Goal: Information Seeking & Learning: Learn about a topic

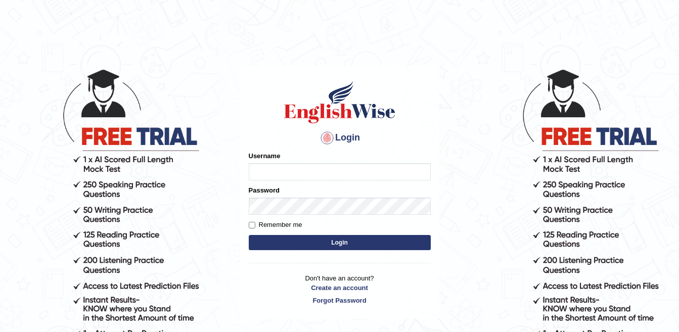
type input "sanjog1985"
click at [316, 242] on button "Login" at bounding box center [340, 242] width 182 height 15
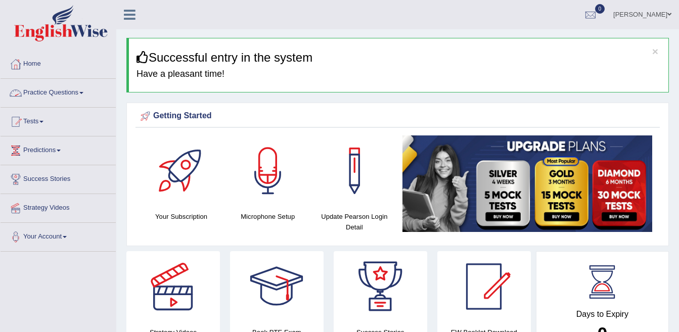
click at [58, 94] on link "Practice Questions" at bounding box center [58, 91] width 115 height 25
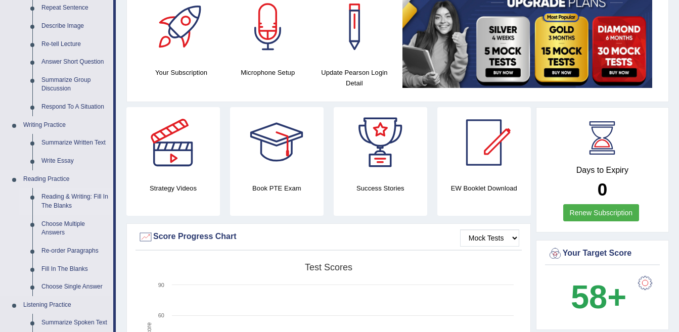
scroll to position [152, 0]
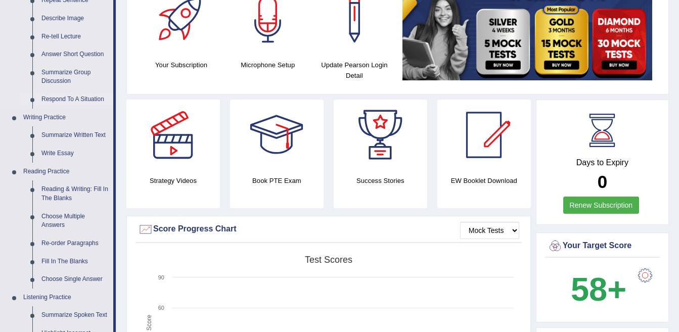
click at [73, 98] on link "Respond To A Situation" at bounding box center [75, 99] width 76 height 18
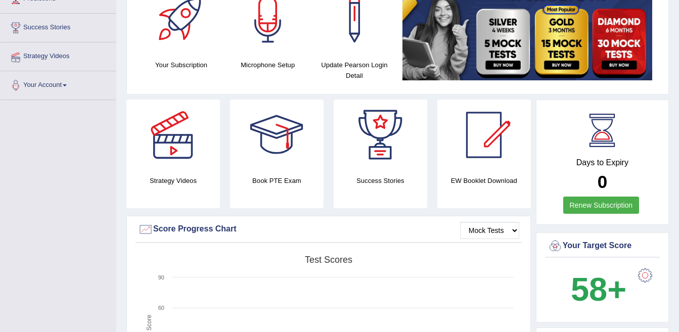
scroll to position [188, 0]
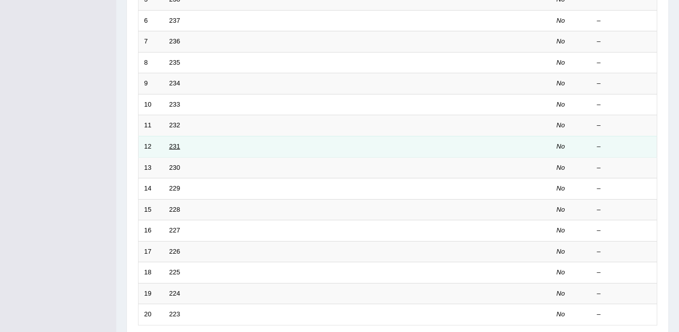
click at [179, 147] on link "231" at bounding box center [174, 147] width 11 height 8
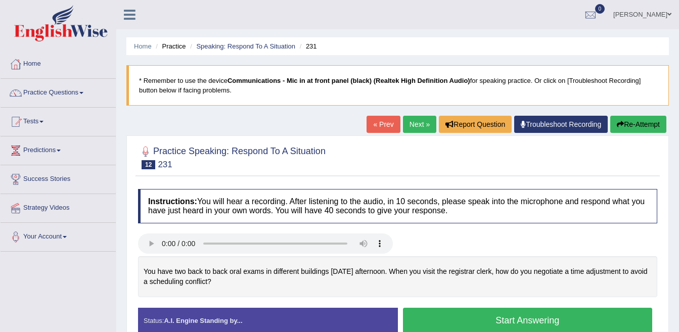
click at [411, 123] on link "Next »" at bounding box center [419, 124] width 33 height 17
